Goal: Task Accomplishment & Management: Use online tool/utility

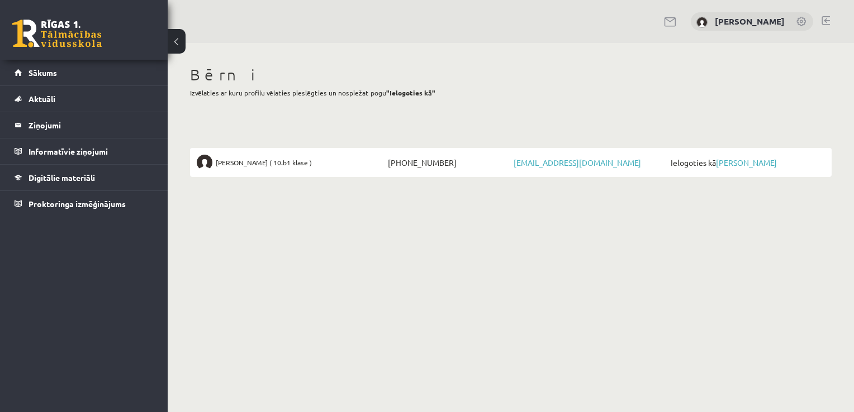
click at [751, 170] on span "Ielogoties kā [PERSON_NAME]" at bounding box center [746, 163] width 157 height 16
click at [749, 164] on link "[PERSON_NAME]" at bounding box center [746, 163] width 61 height 10
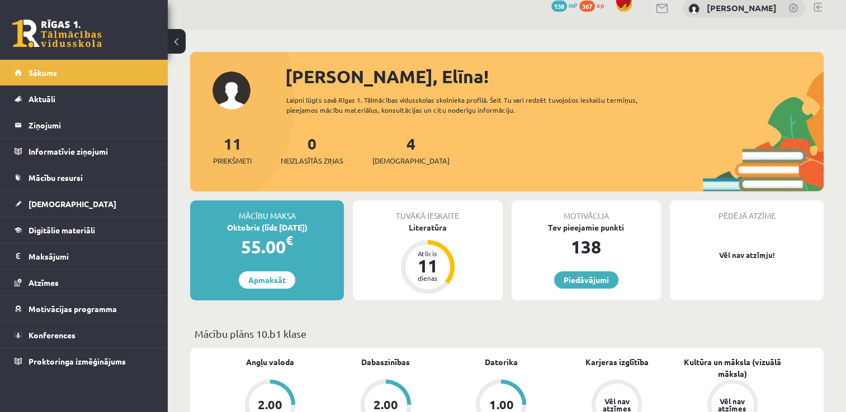
scroll to position [22, 0]
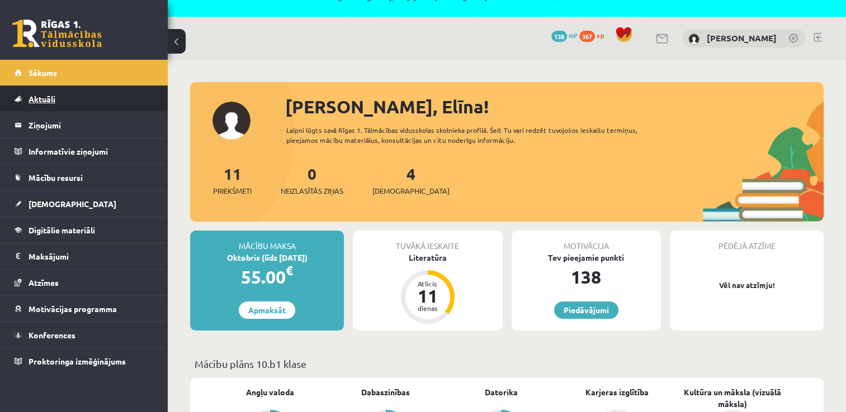
click at [96, 101] on link "Aktuāli" at bounding box center [84, 99] width 139 height 26
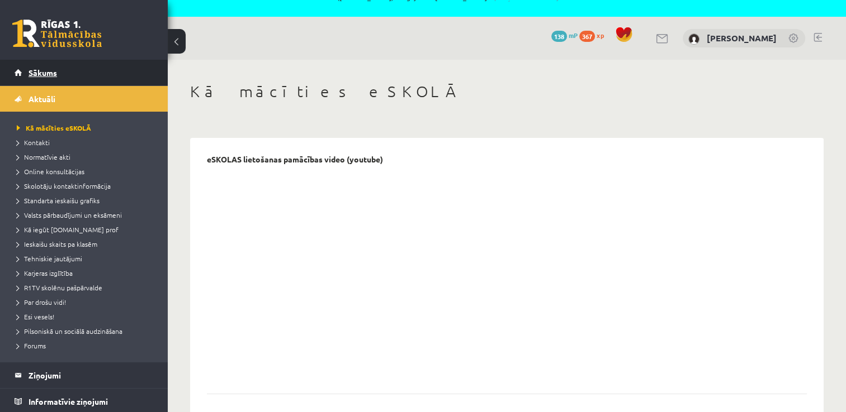
click at [70, 83] on link "Sākums" at bounding box center [84, 73] width 139 height 26
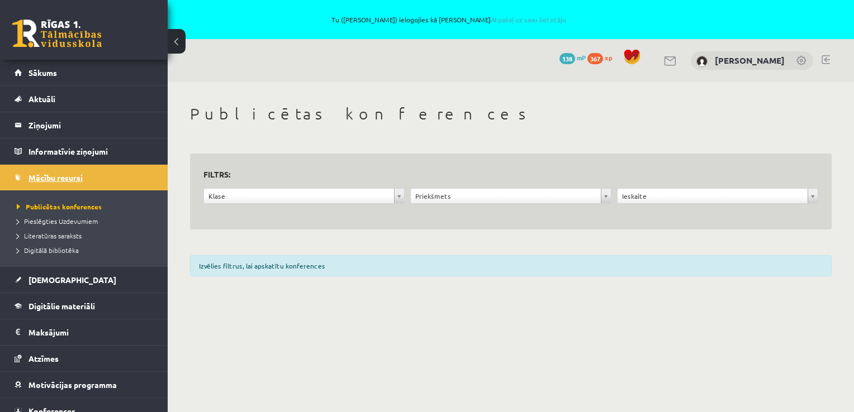
click at [94, 184] on link "Mācību resursi" at bounding box center [84, 178] width 139 height 26
click at [59, 285] on link "[DEMOGRAPHIC_DATA]" at bounding box center [84, 280] width 139 height 26
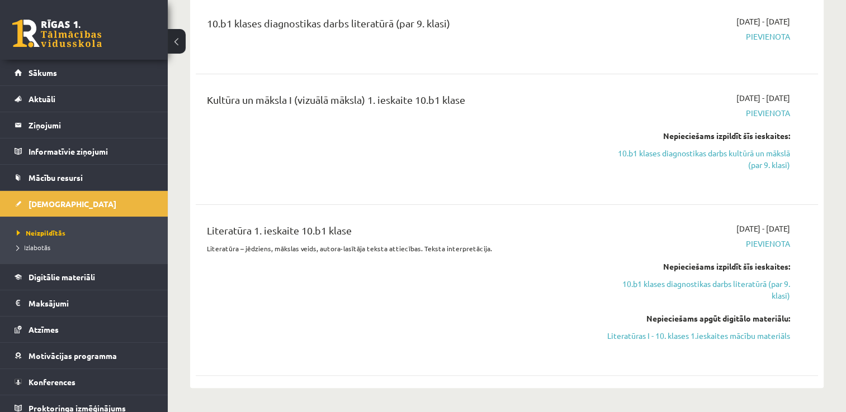
scroll to position [279, 0]
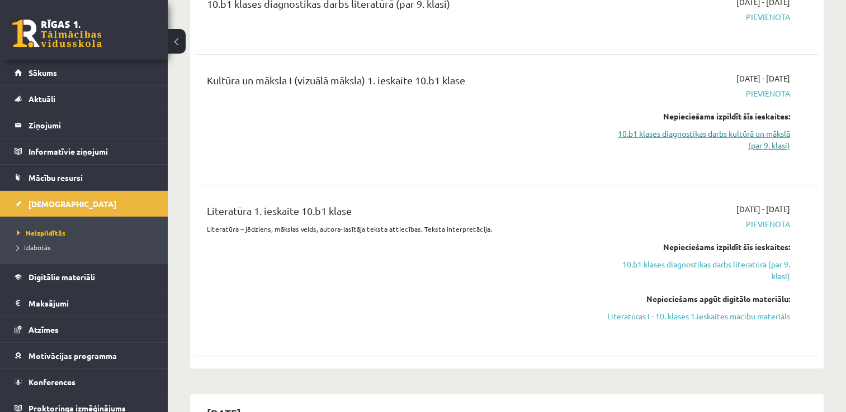
click at [690, 132] on link "10.b1 klases diagnostikas darbs kultūrā un mākslā (par 9. klasi)" at bounding box center [697, 139] width 183 height 23
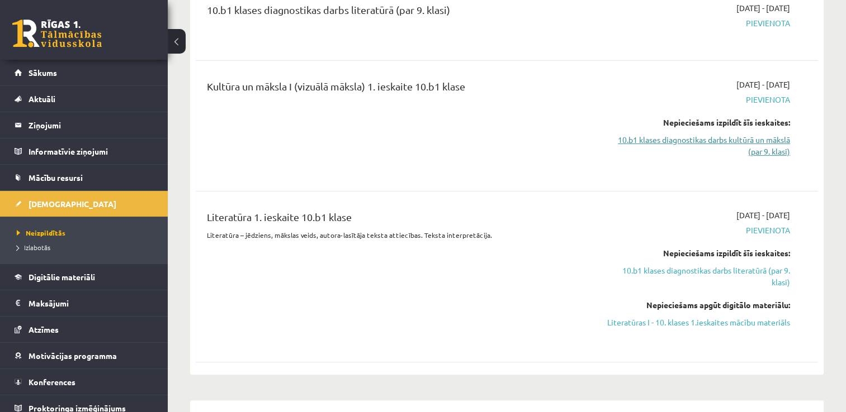
scroll to position [300, 0]
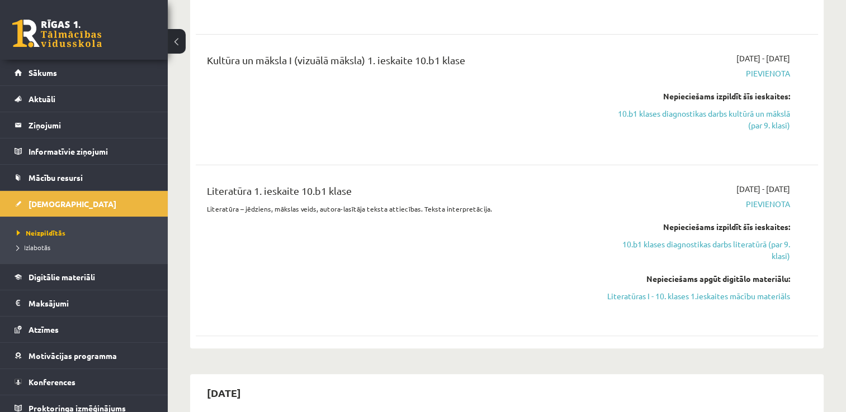
click at [579, 300] on div "Literatūra 1. ieskaite 10.b1 klase Literatūra – jēdziens, mākslas veids, autora…" at bounding box center [398, 250] width 400 height 135
